Goal: Task Accomplishment & Management: Use online tool/utility

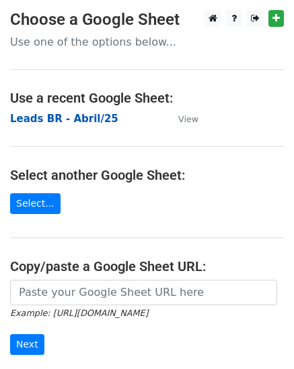
click at [69, 119] on strong "Leads BR - Abril/25" at bounding box center [64, 119] width 108 height 12
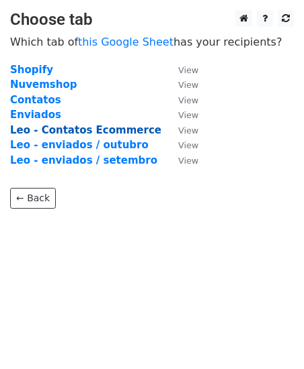
click at [124, 128] on strong "Leo - Contatos Ecommerce" at bounding box center [85, 130] width 151 height 12
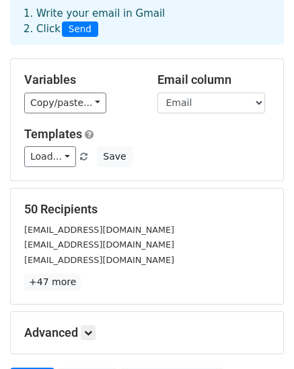
scroll to position [202, 0]
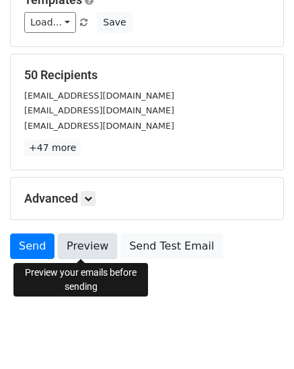
click at [84, 247] on link "Preview" at bounding box center [87, 247] width 59 height 26
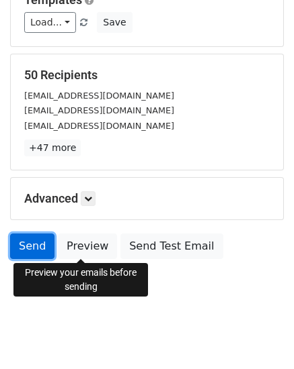
click at [30, 242] on link "Send" at bounding box center [32, 247] width 44 height 26
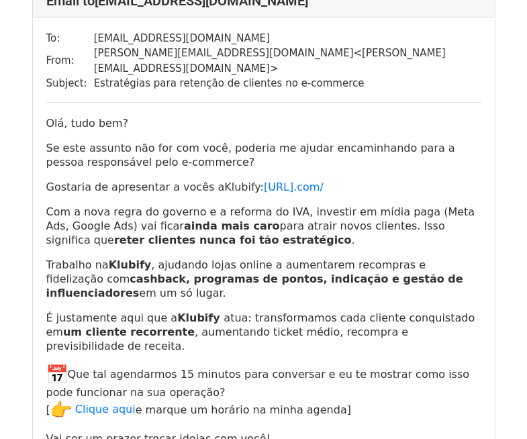
scroll to position [4232, 0]
